Goal: Task Accomplishment & Management: Manage account settings

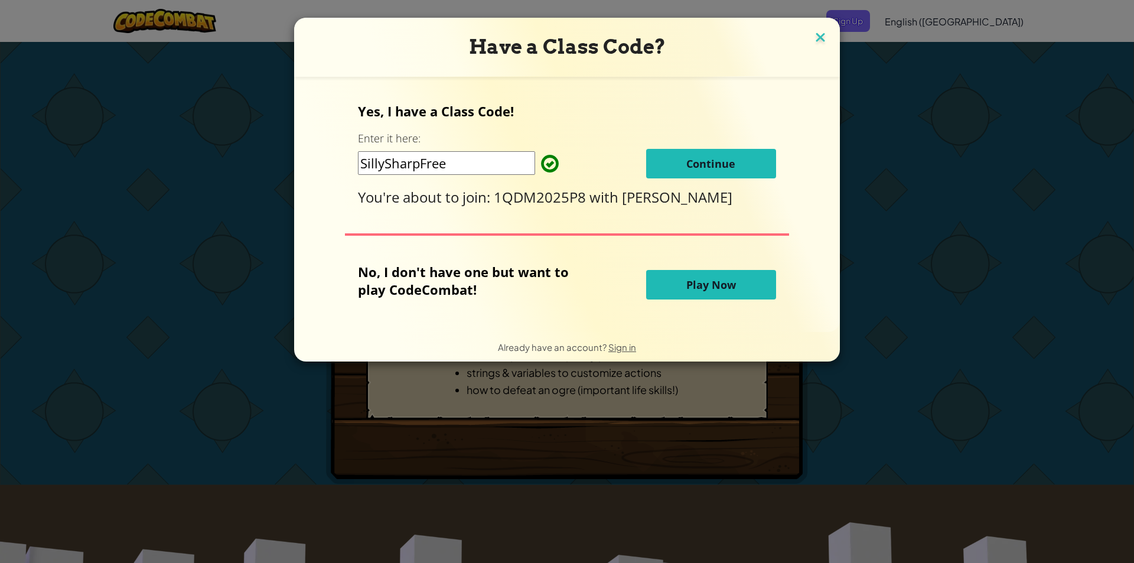
click at [815, 40] on img at bounding box center [820, 39] width 15 height 18
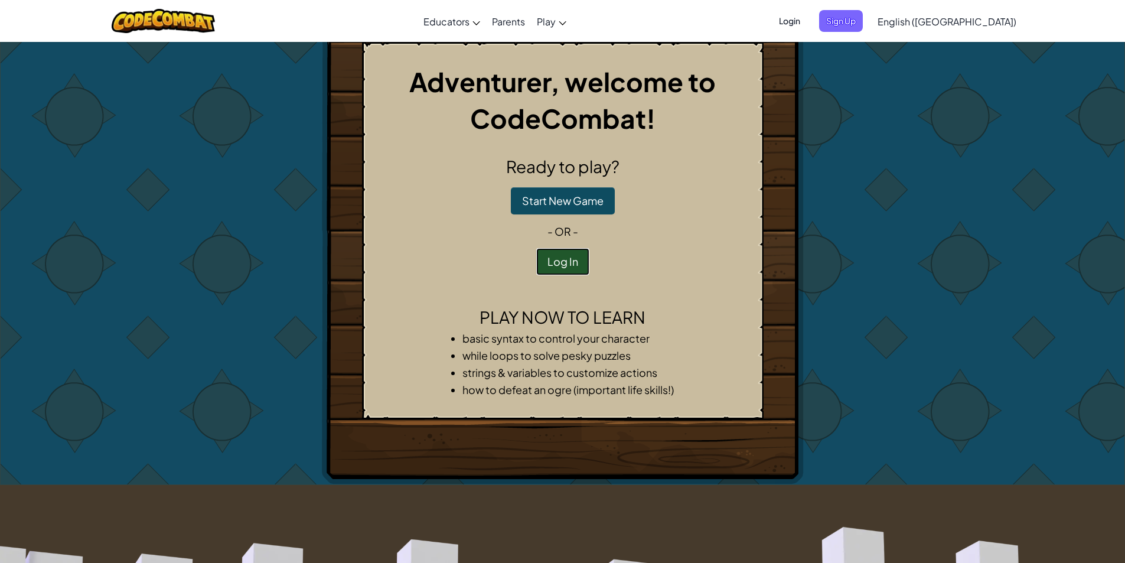
click at [563, 254] on button "Log In" at bounding box center [562, 261] width 53 height 27
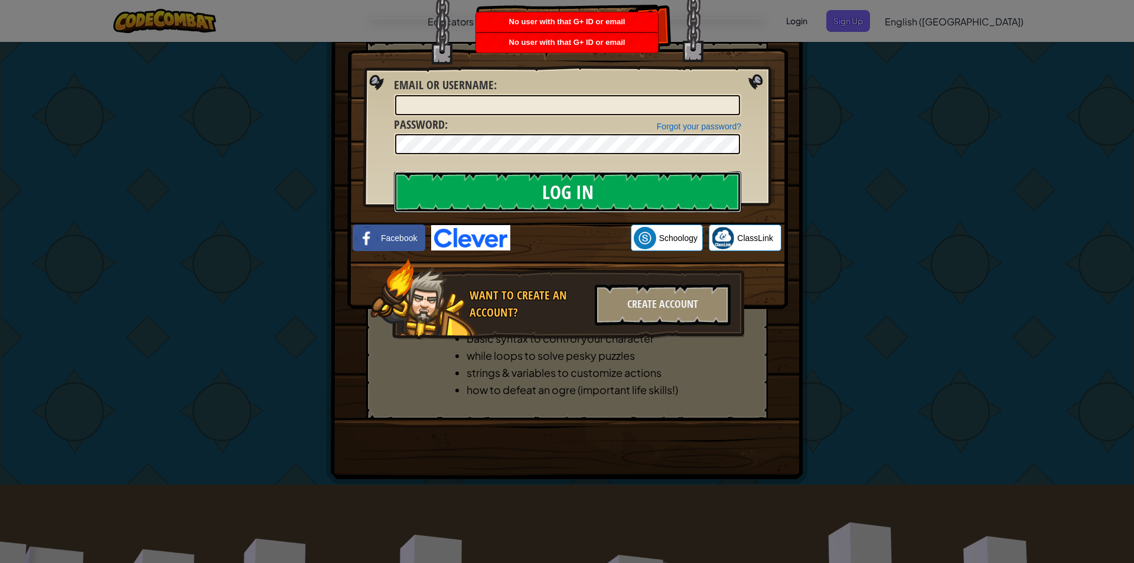
click at [691, 193] on input "Log In" at bounding box center [567, 191] width 347 height 41
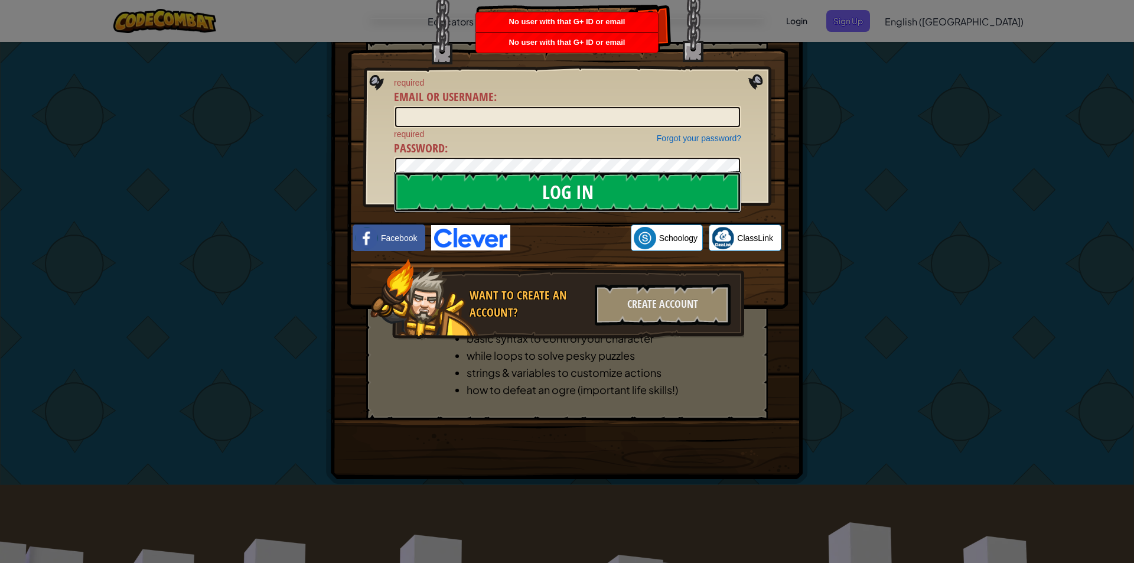
click at [691, 193] on input "Log In" at bounding box center [567, 191] width 347 height 41
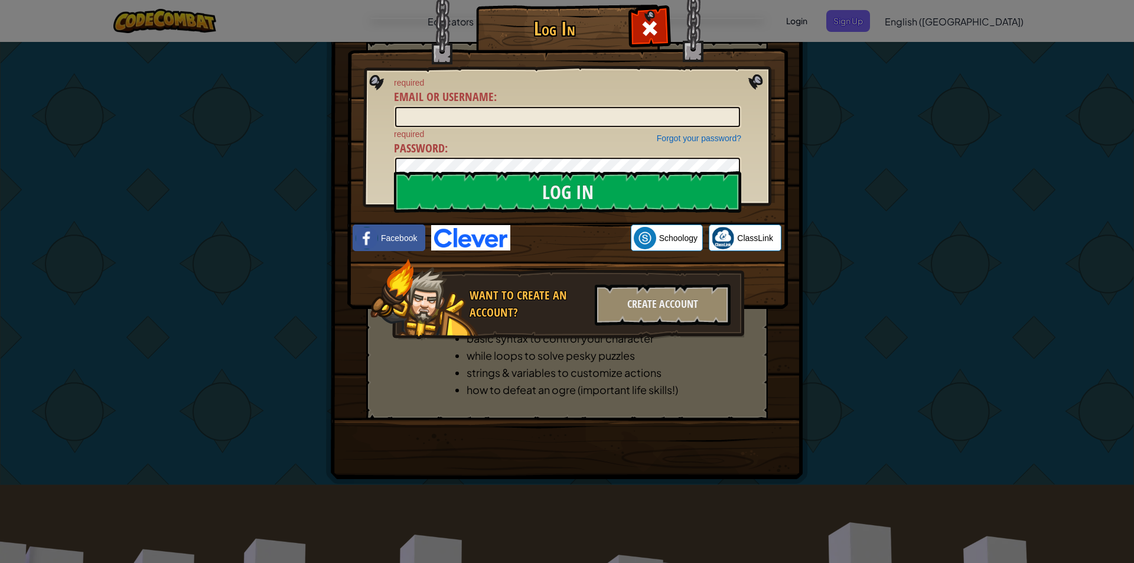
click at [516, 131] on span "required" at bounding box center [567, 134] width 347 height 12
click at [514, 125] on input "Email or Username :" at bounding box center [567, 117] width 345 height 20
type input "kudiva0543"
click at [394, 171] on input "Log In" at bounding box center [567, 191] width 347 height 41
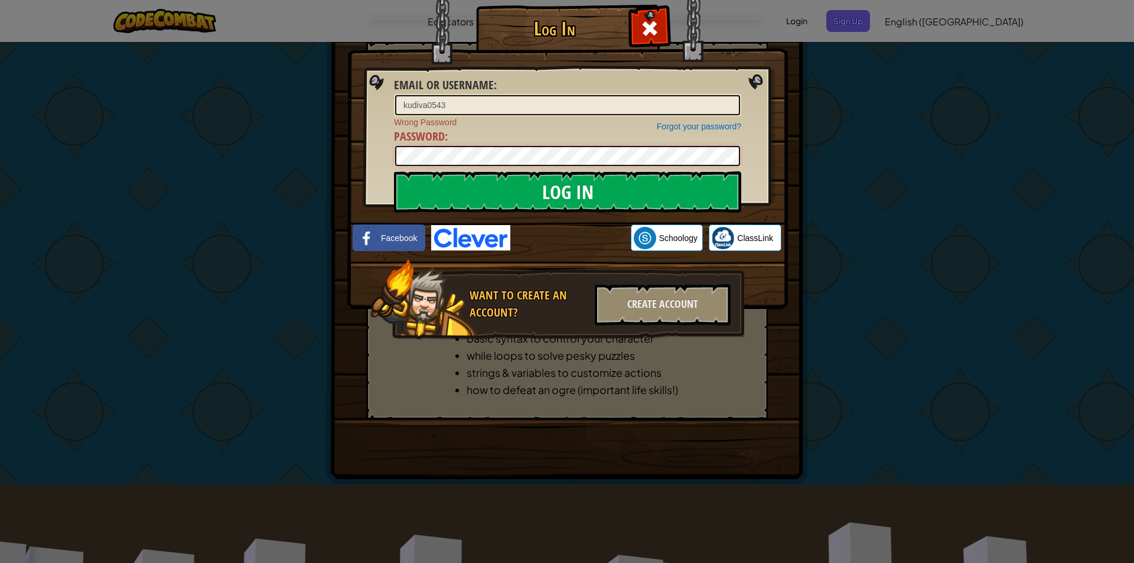
click at [394, 171] on input "Log In" at bounding box center [567, 191] width 347 height 41
